Goal: Navigation & Orientation: Go to known website

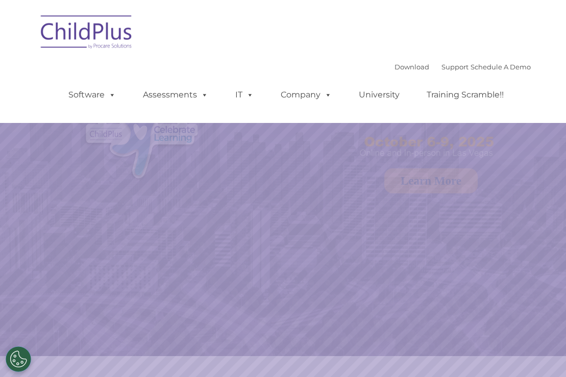
select select "MEDIUM"
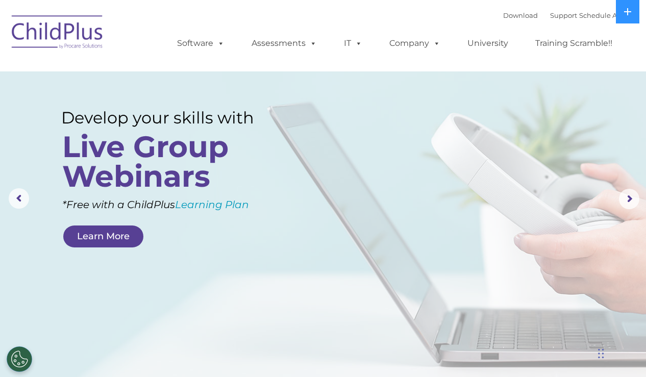
click at [72, 40] on img at bounding box center [58, 33] width 102 height 51
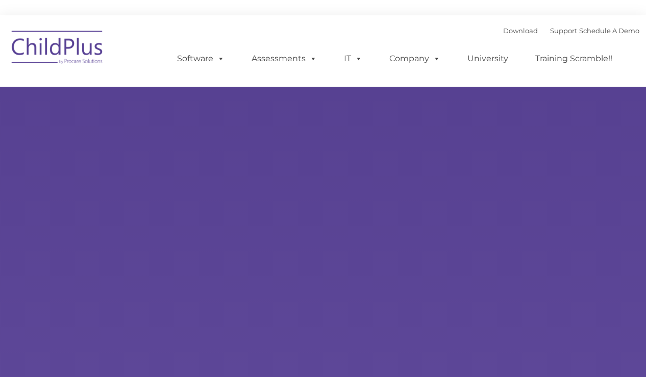
select select "MEDIUM"
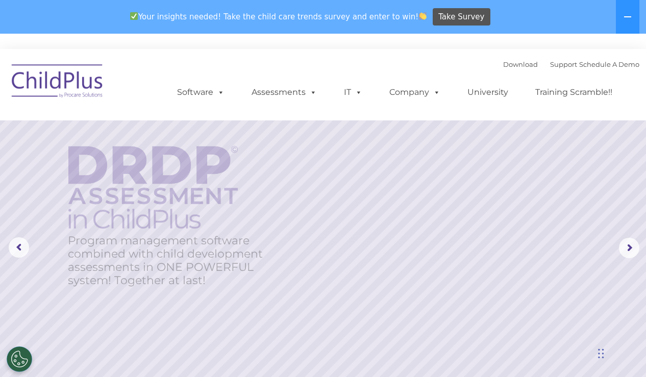
click at [81, 89] on img at bounding box center [58, 82] width 102 height 51
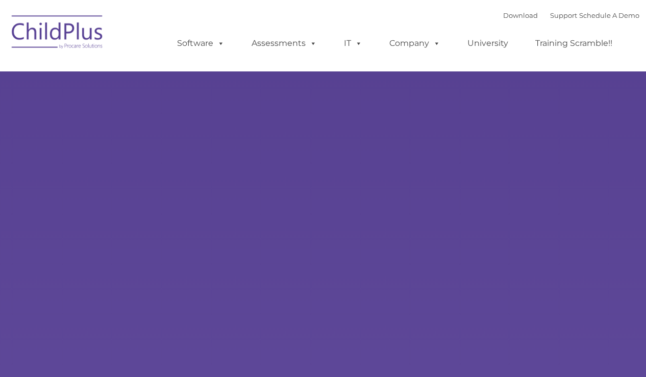
type input ""
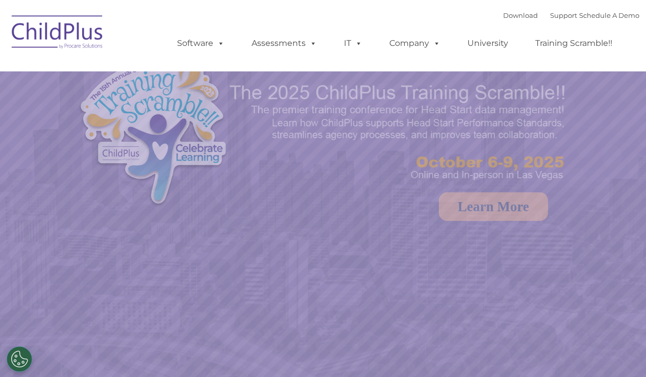
select select "MEDIUM"
